Goal: Task Accomplishment & Management: Complete application form

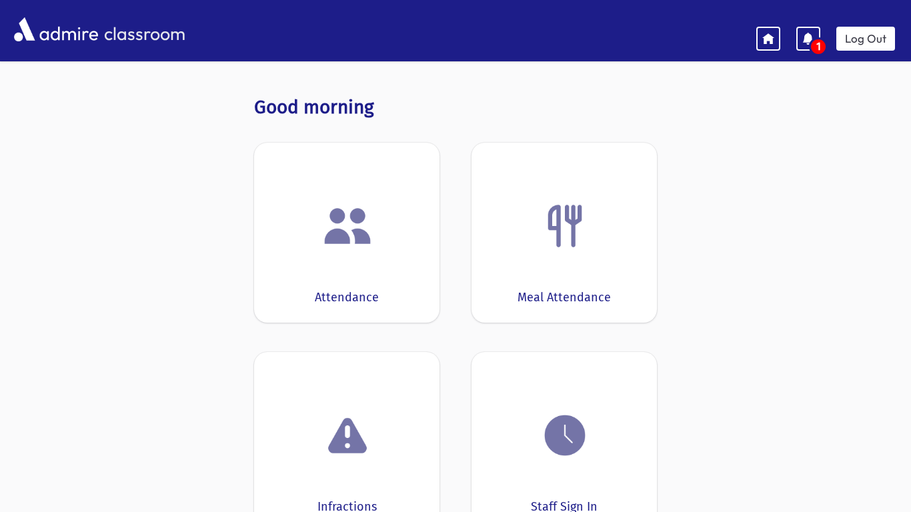
click at [368, 185] on div "Attendance" at bounding box center [346, 233] width 185 height 180
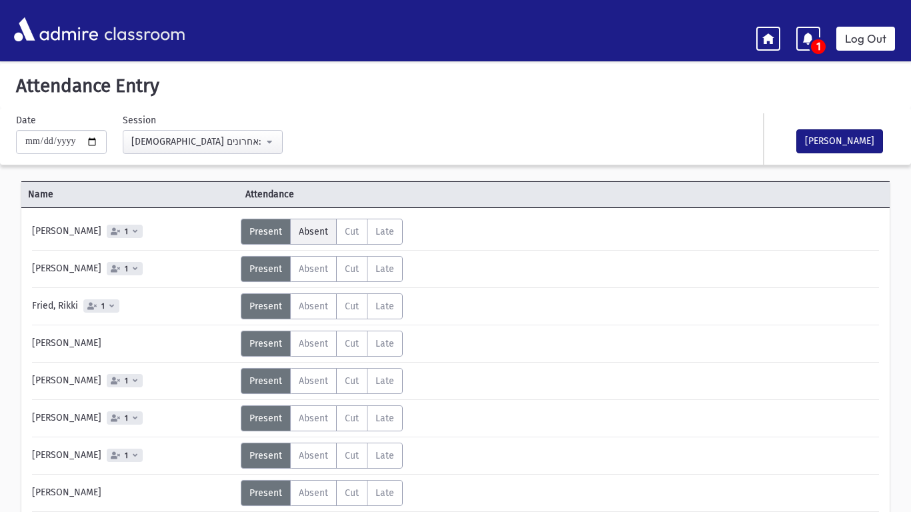
click at [323, 229] on span "Absent" at bounding box center [313, 231] width 29 height 11
click at [314, 310] on span "Absent" at bounding box center [313, 306] width 29 height 11
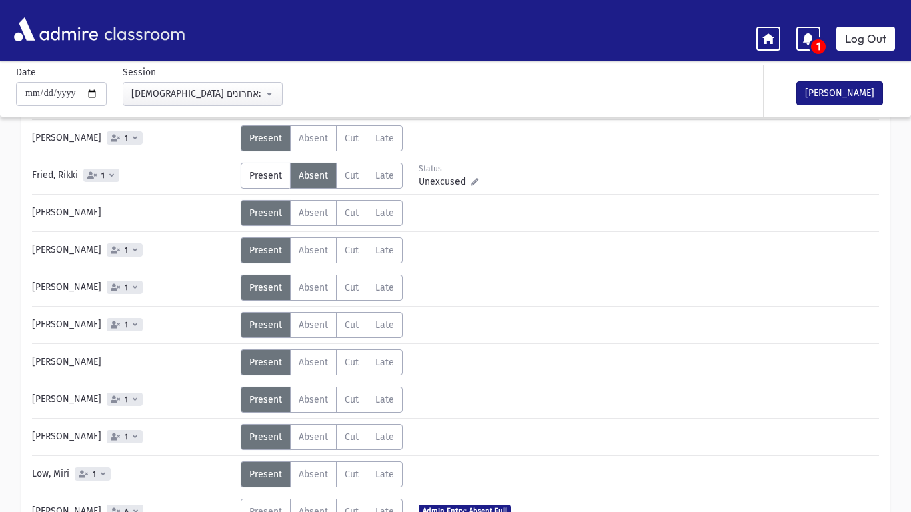
scroll to position [132, 0]
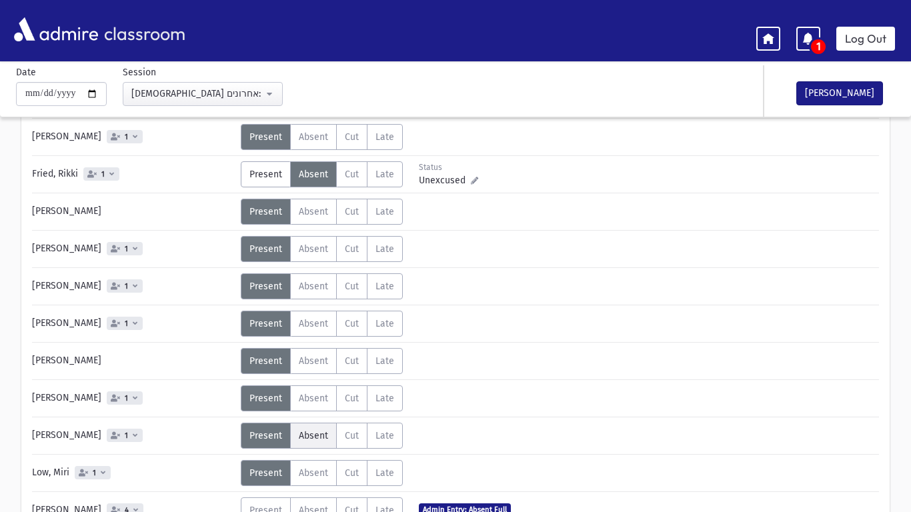
click at [303, 443] on label "Absent A" at bounding box center [313, 436] width 47 height 26
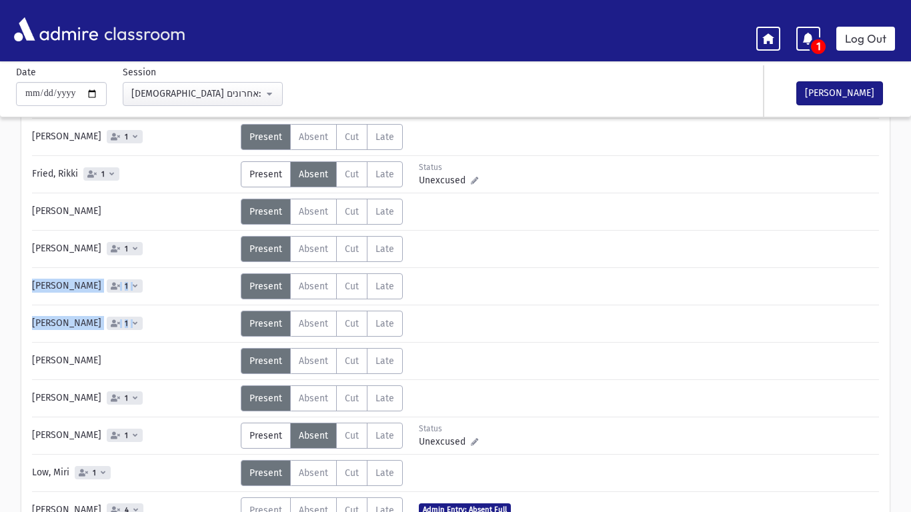
drag, startPoint x: 910, startPoint y: 245, endPoint x: 910, endPoint y: 329, distance: 83.4
click at [910, 329] on html "**********" at bounding box center [455, 124] width 911 height 512
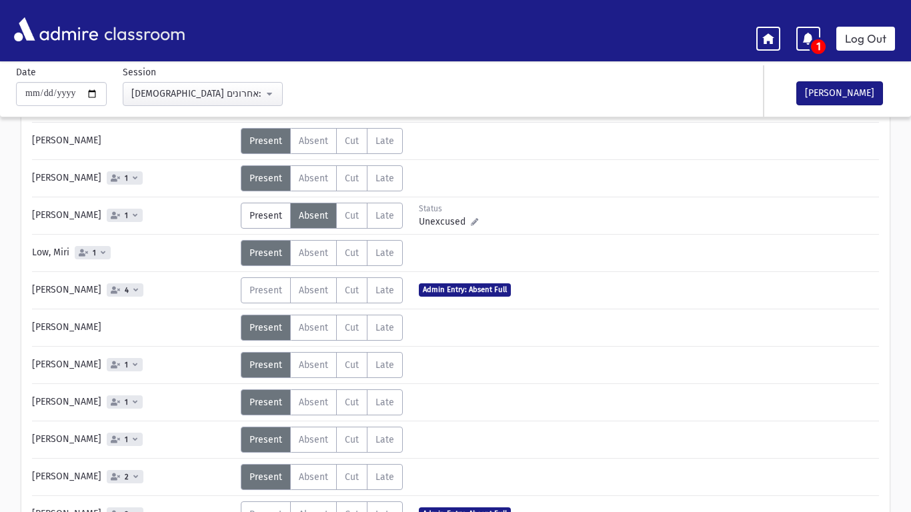
scroll to position [354, 0]
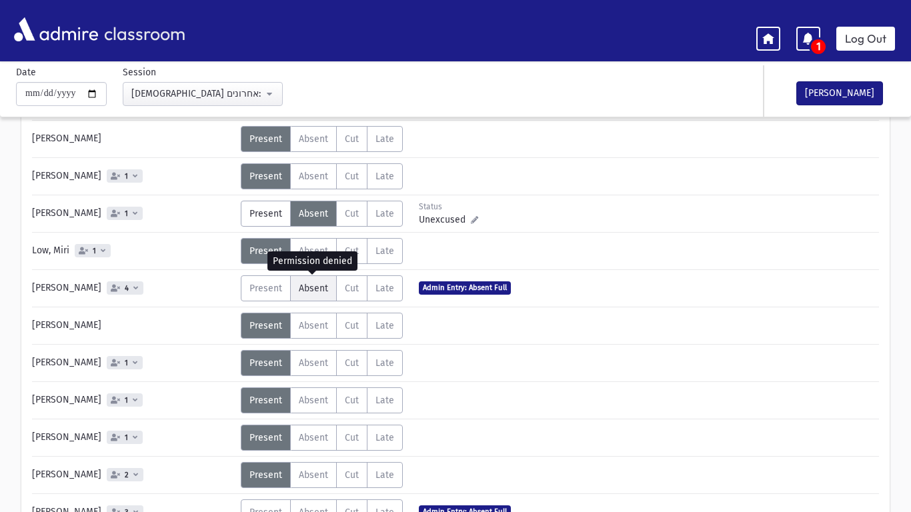
click at [301, 295] on label "Absent A" at bounding box center [313, 288] width 47 height 26
click at [306, 293] on span "Absent" at bounding box center [313, 288] width 29 height 11
click at [309, 323] on span "Absent" at bounding box center [313, 325] width 29 height 11
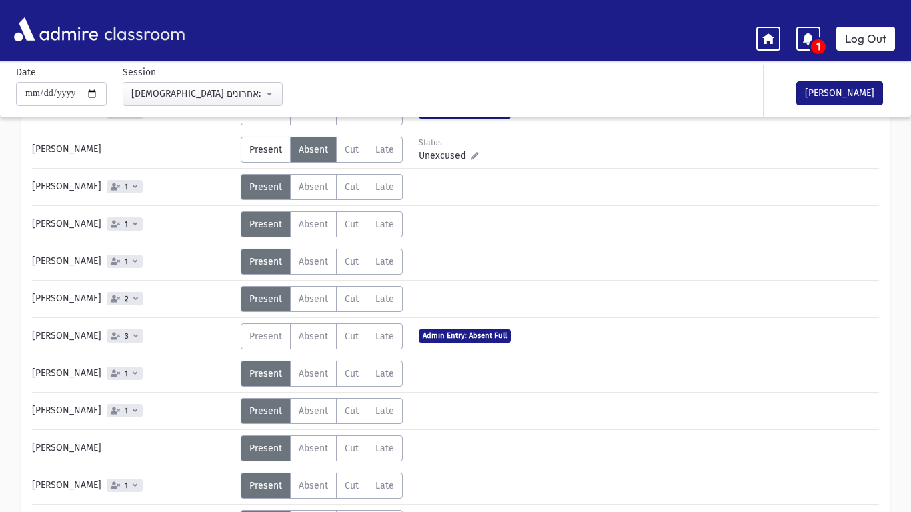
scroll to position [532, 0]
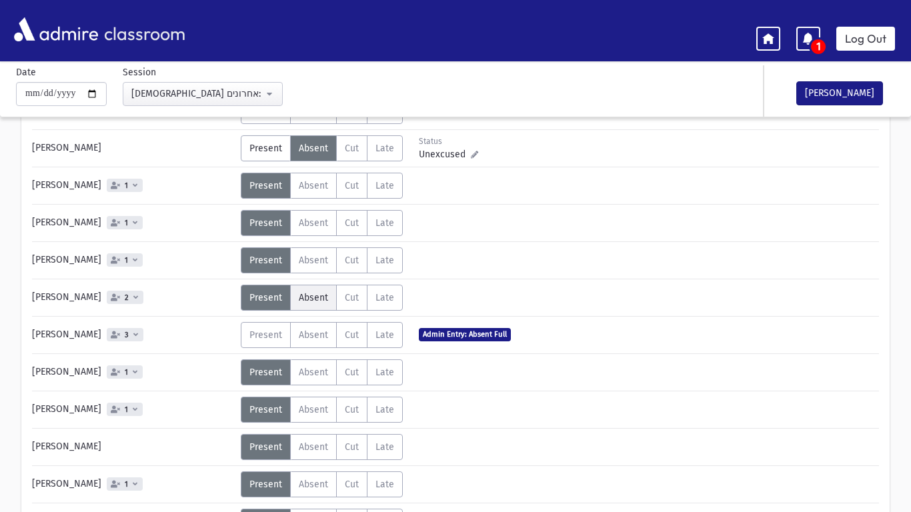
click at [323, 292] on span "Absent" at bounding box center [313, 297] width 29 height 11
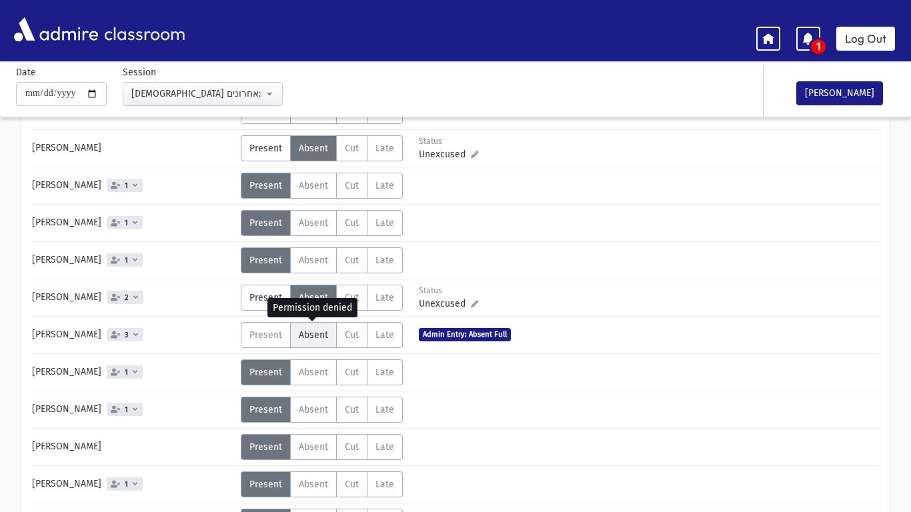
click at [315, 337] on span "Absent" at bounding box center [313, 334] width 29 height 11
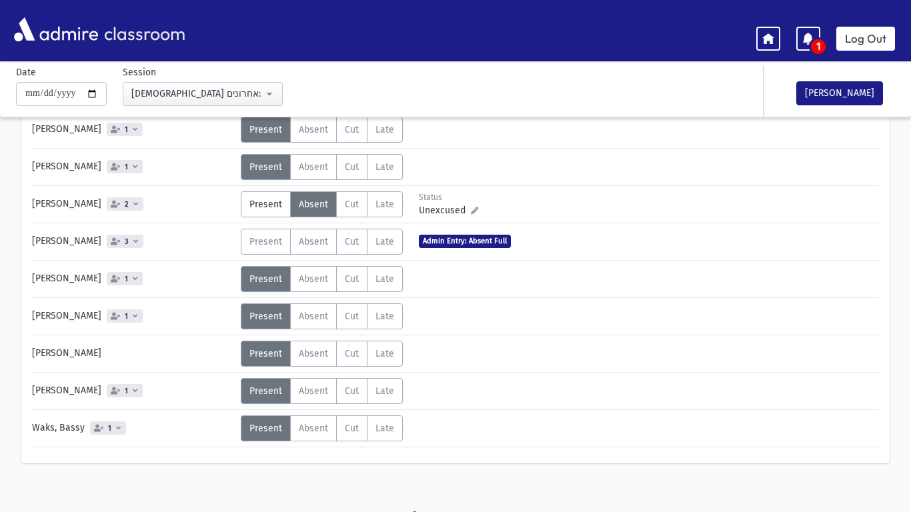
scroll to position [636, 0]
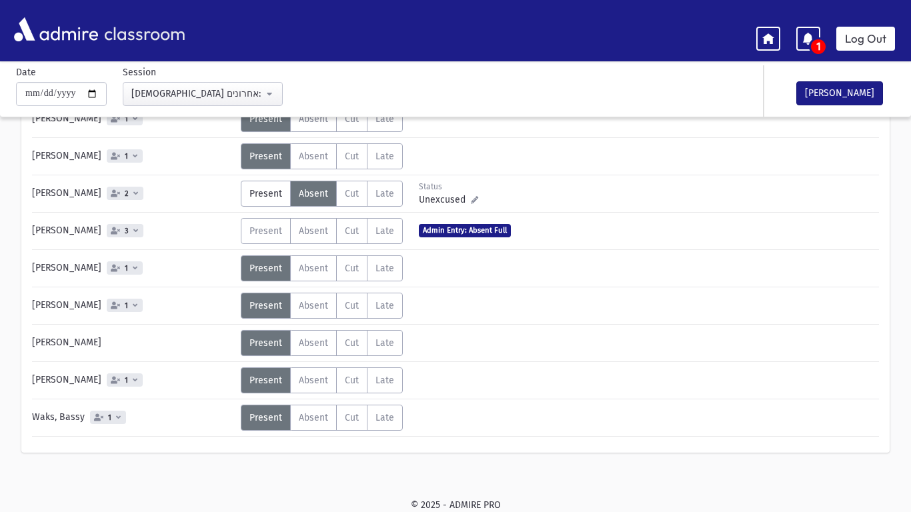
drag, startPoint x: 910, startPoint y: 403, endPoint x: 910, endPoint y: 512, distance: 108.7
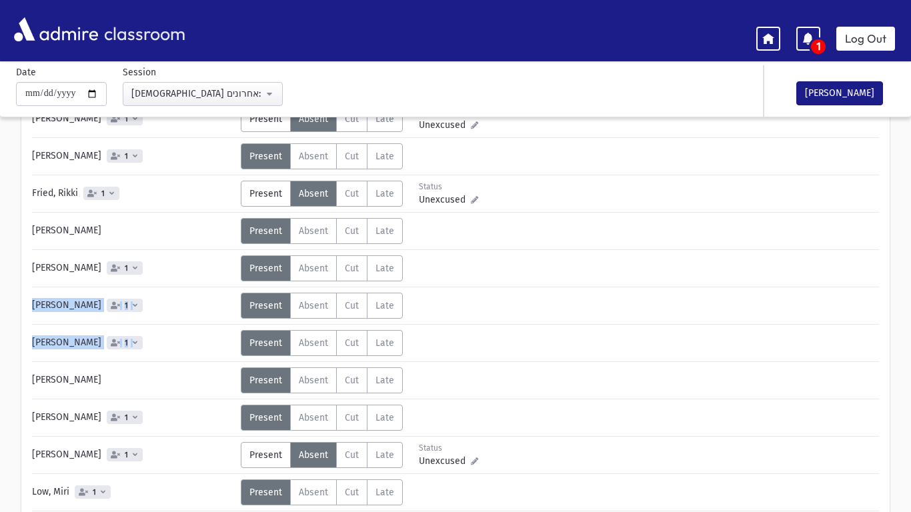
scroll to position [101, 0]
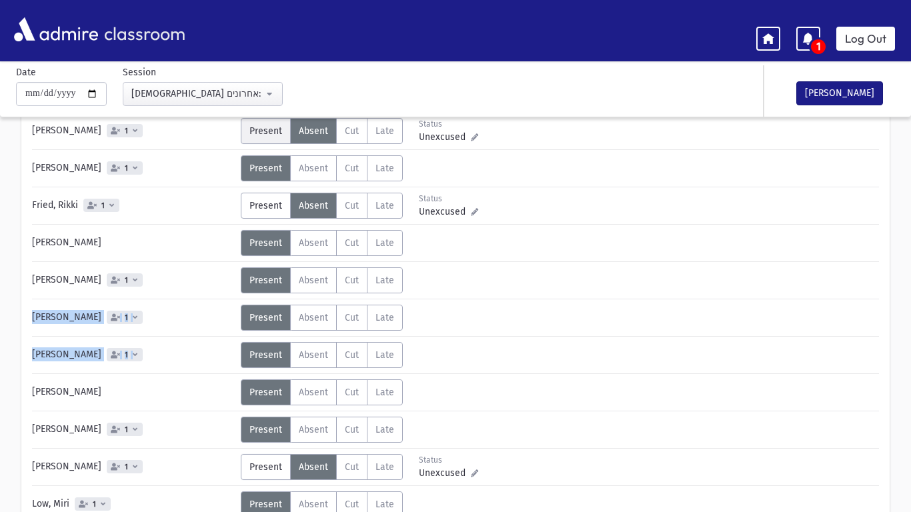
click at [265, 126] on span "Present" at bounding box center [265, 130] width 33 height 11
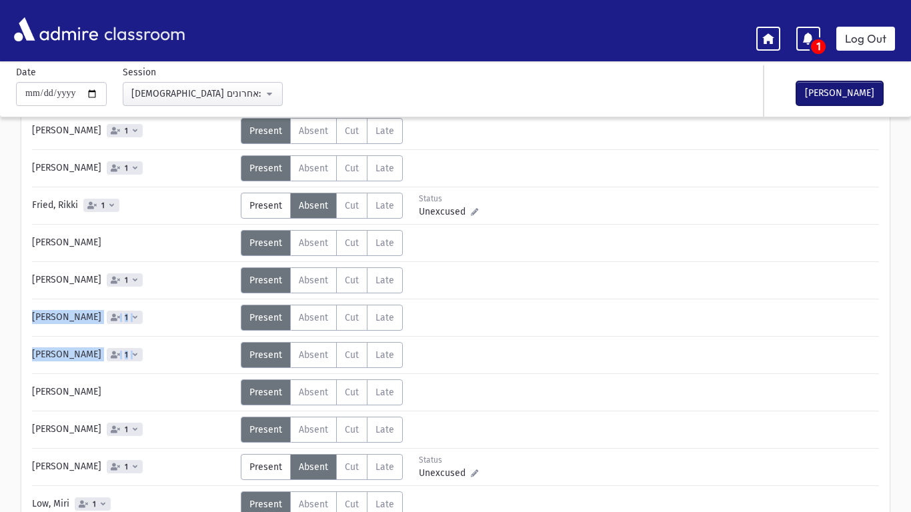
click at [851, 103] on button "[PERSON_NAME]" at bounding box center [839, 93] width 87 height 24
click at [887, 29] on link "Log Out" at bounding box center [865, 39] width 59 height 24
